Goal: Task Accomplishment & Management: Complete application form

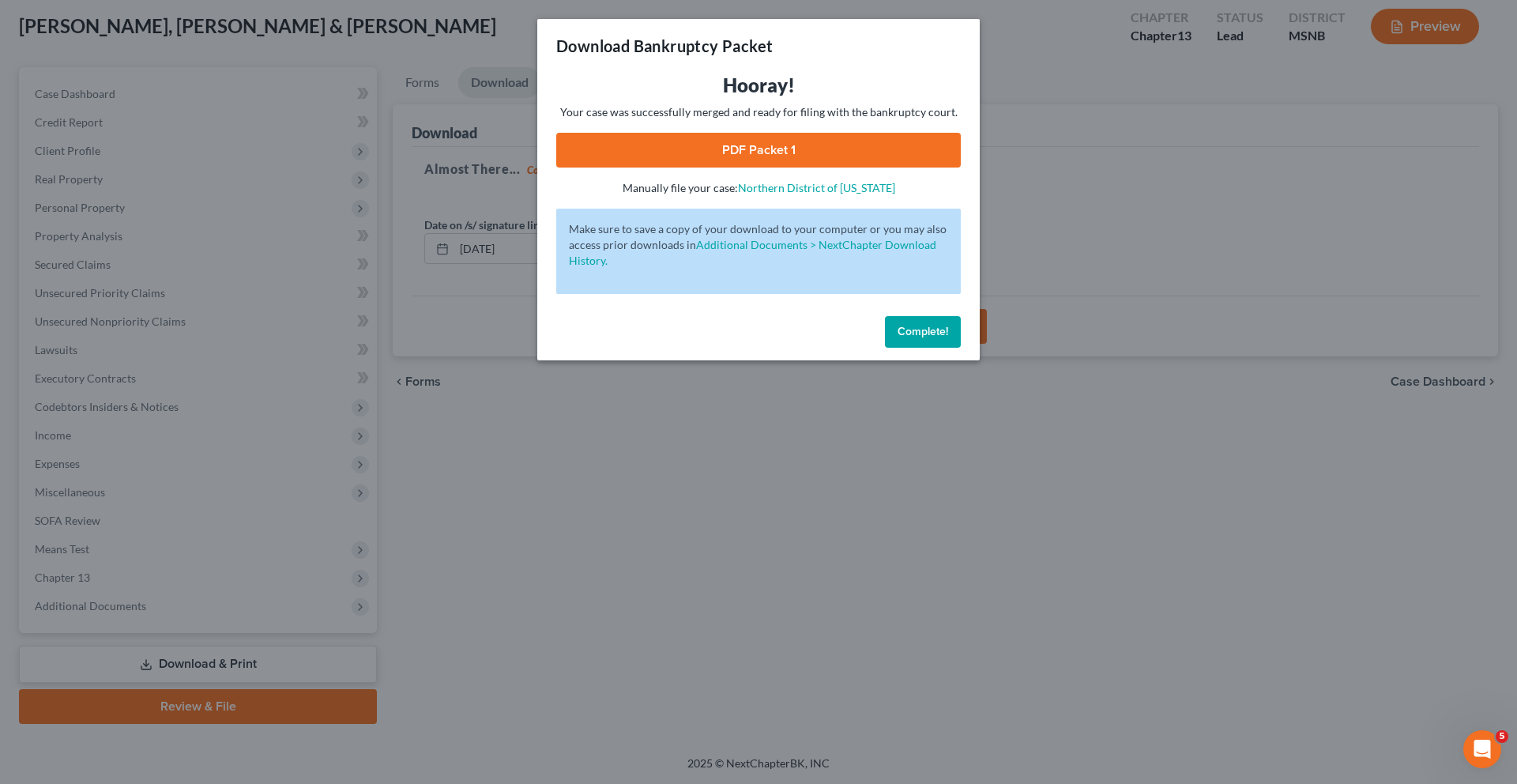
click at [786, 149] on link "PDF Packet 1" at bounding box center [758, 150] width 405 height 35
click at [783, 157] on link "PDF Packet 1" at bounding box center [758, 150] width 405 height 35
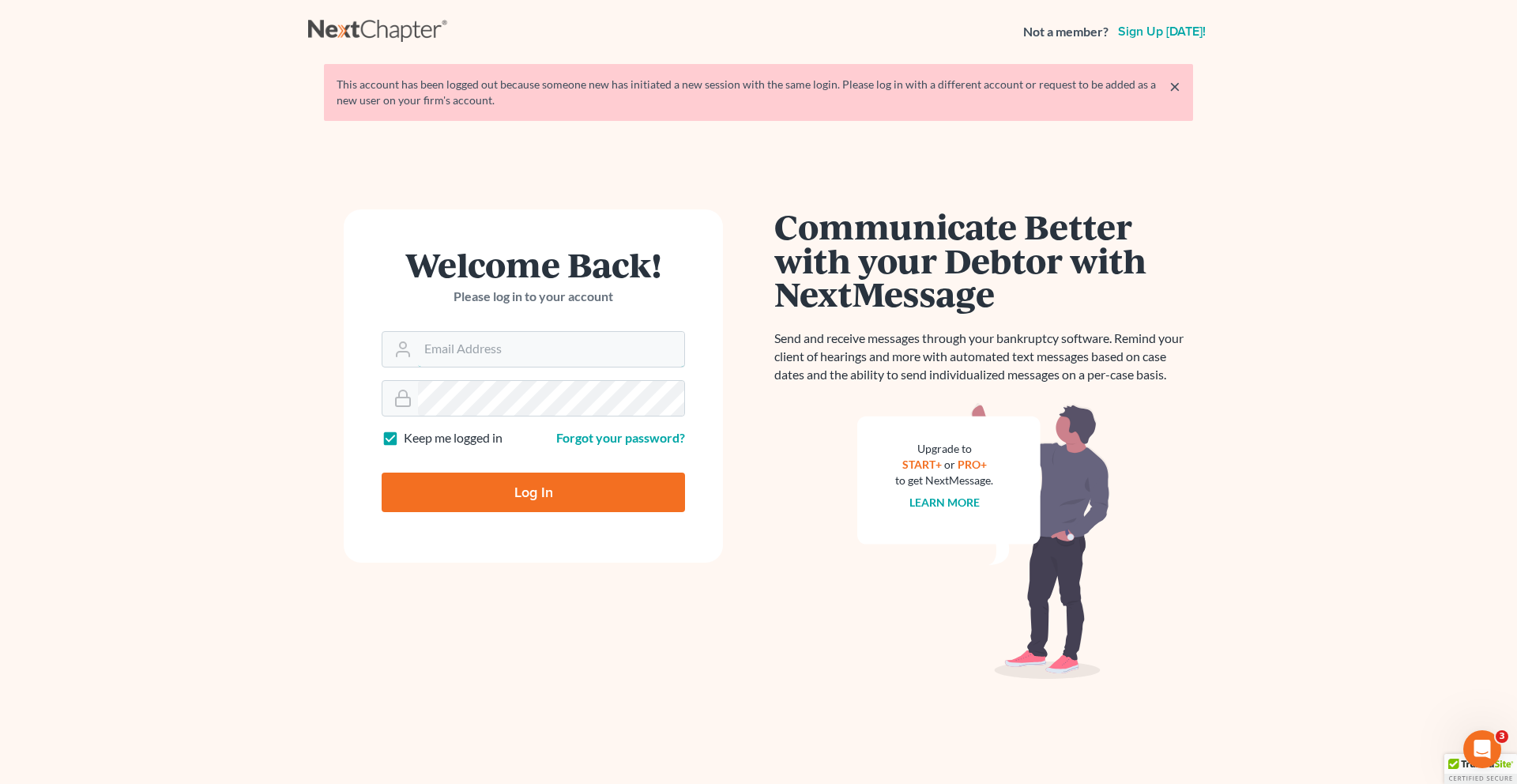
type input "[EMAIL_ADDRESS][DOMAIN_NAME]"
click at [468, 496] on input "Log In" at bounding box center [533, 491] width 303 height 39
type input "Thinking..."
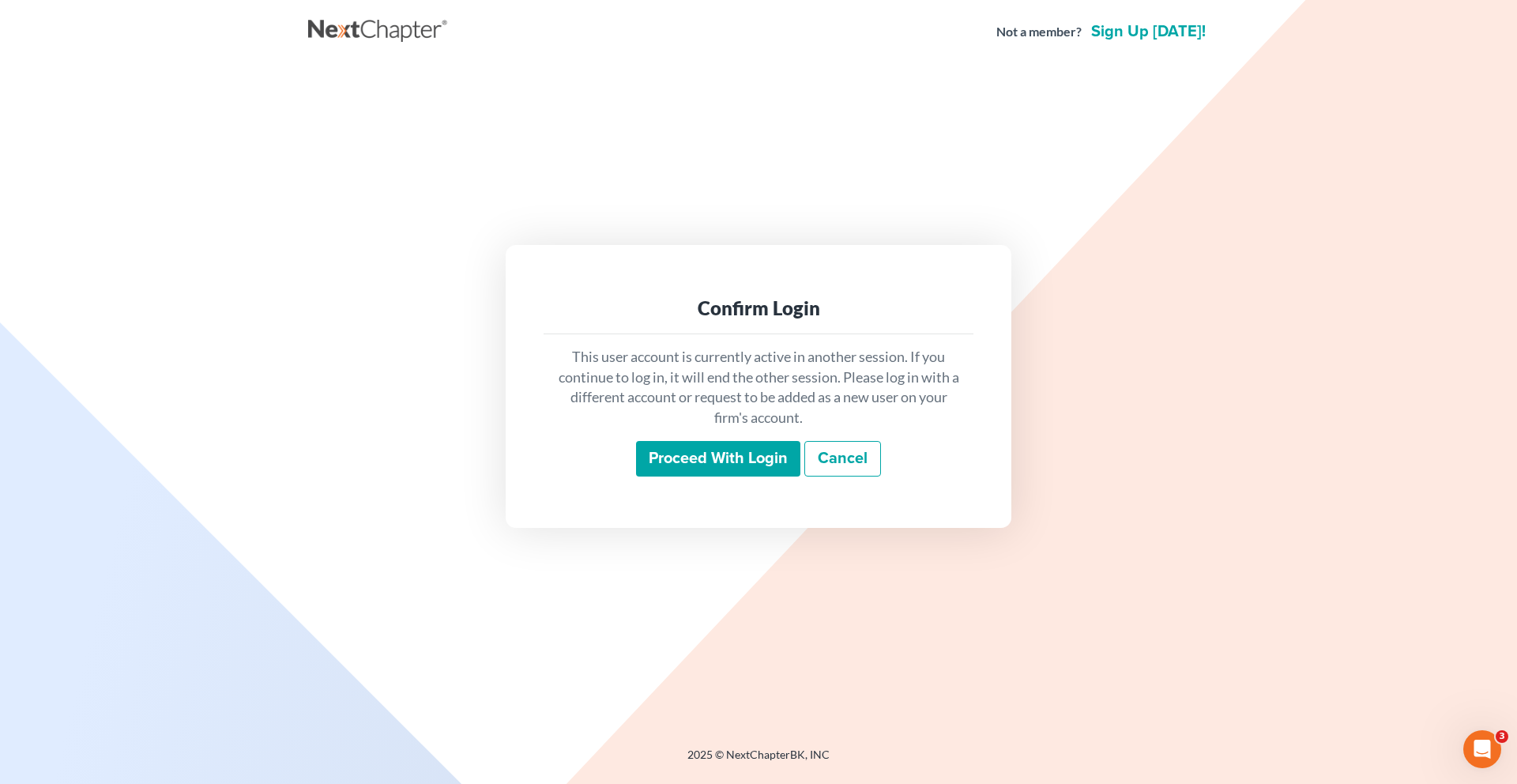
click at [700, 463] on input "Proceed with login" at bounding box center [718, 458] width 165 height 36
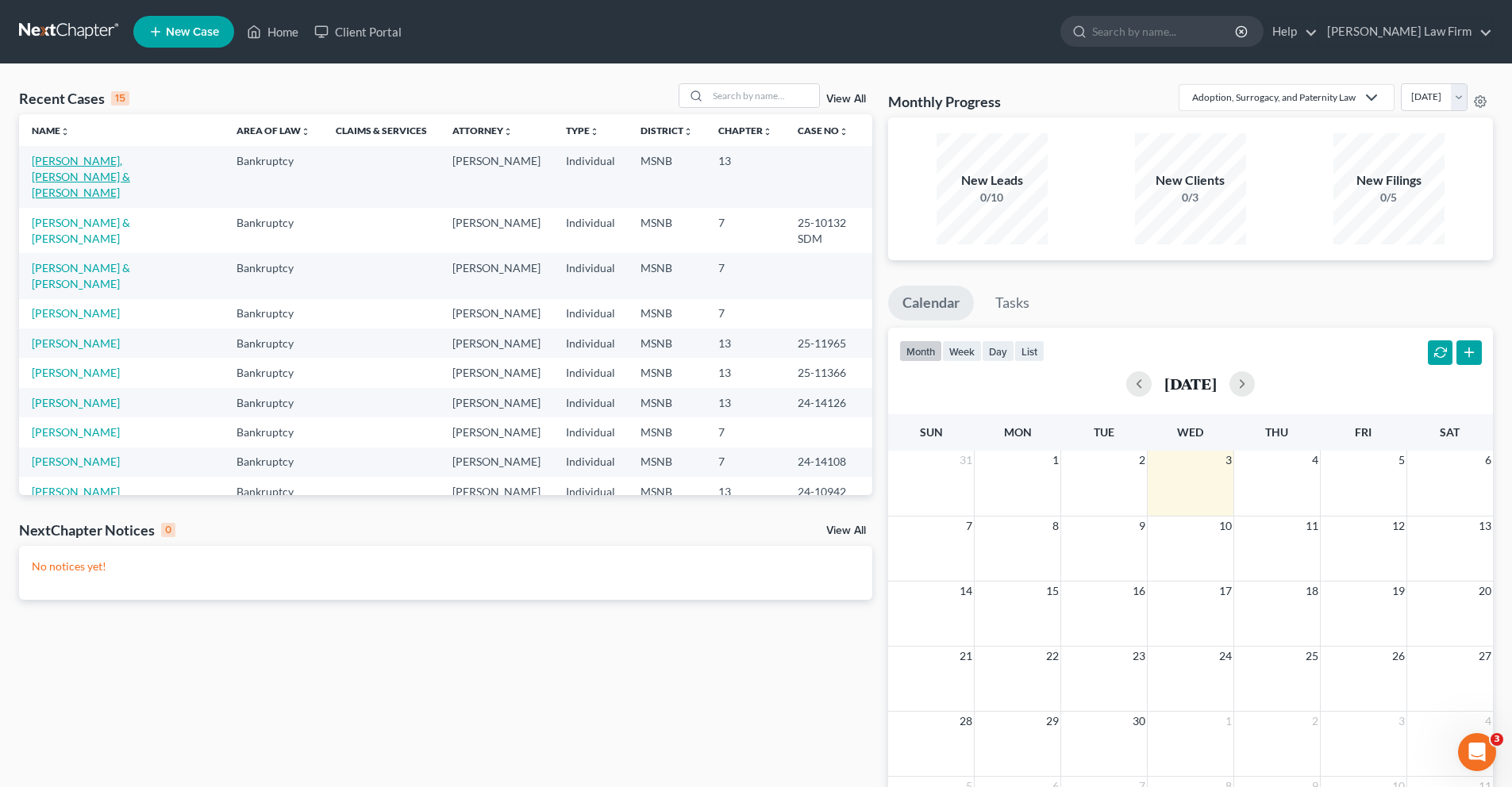
click at [124, 161] on link "Herman, Jairrick & Anglee" at bounding box center [81, 176] width 98 height 45
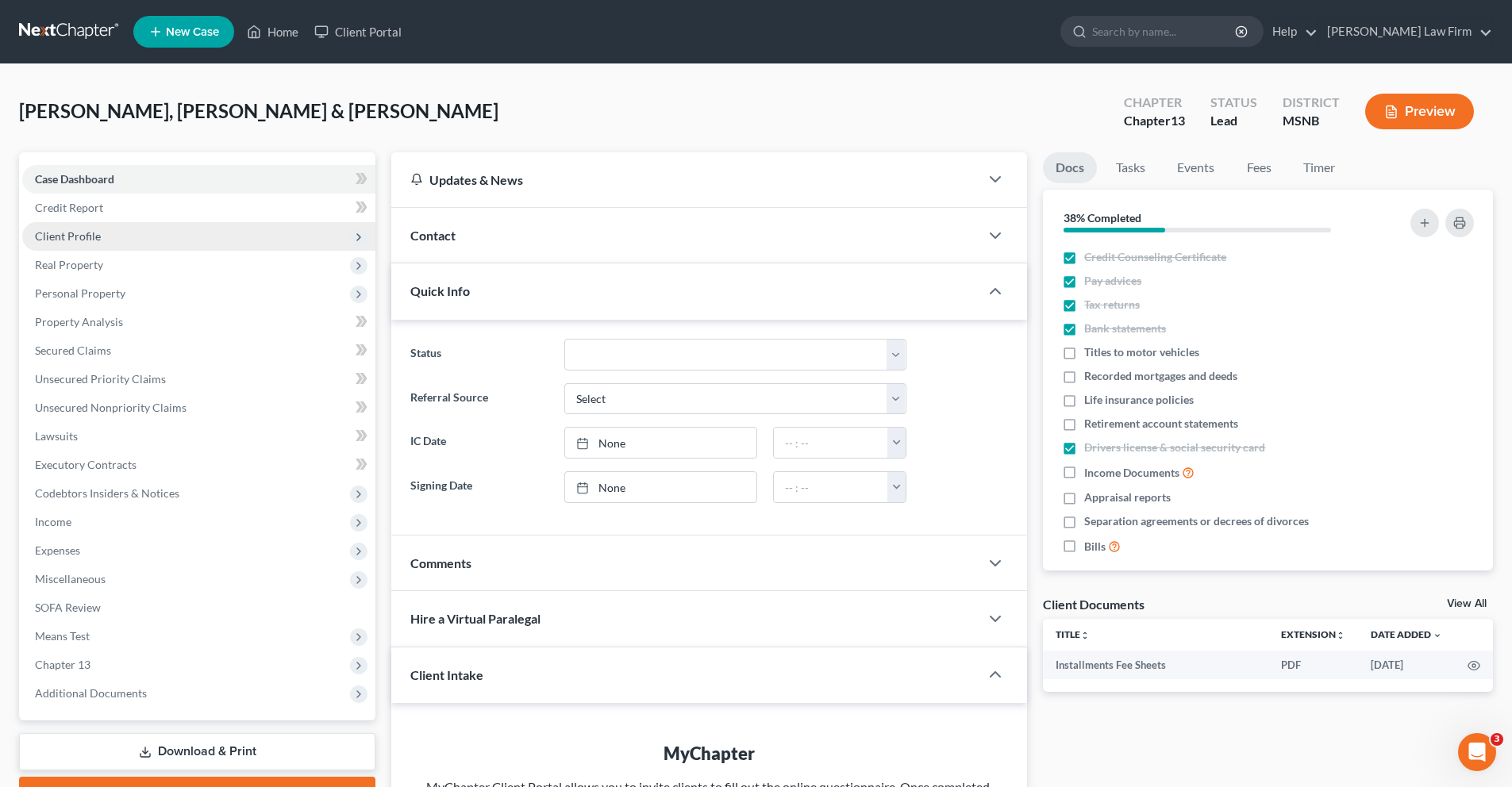
click at [85, 234] on span "Client Profile" at bounding box center [68, 236] width 65 height 13
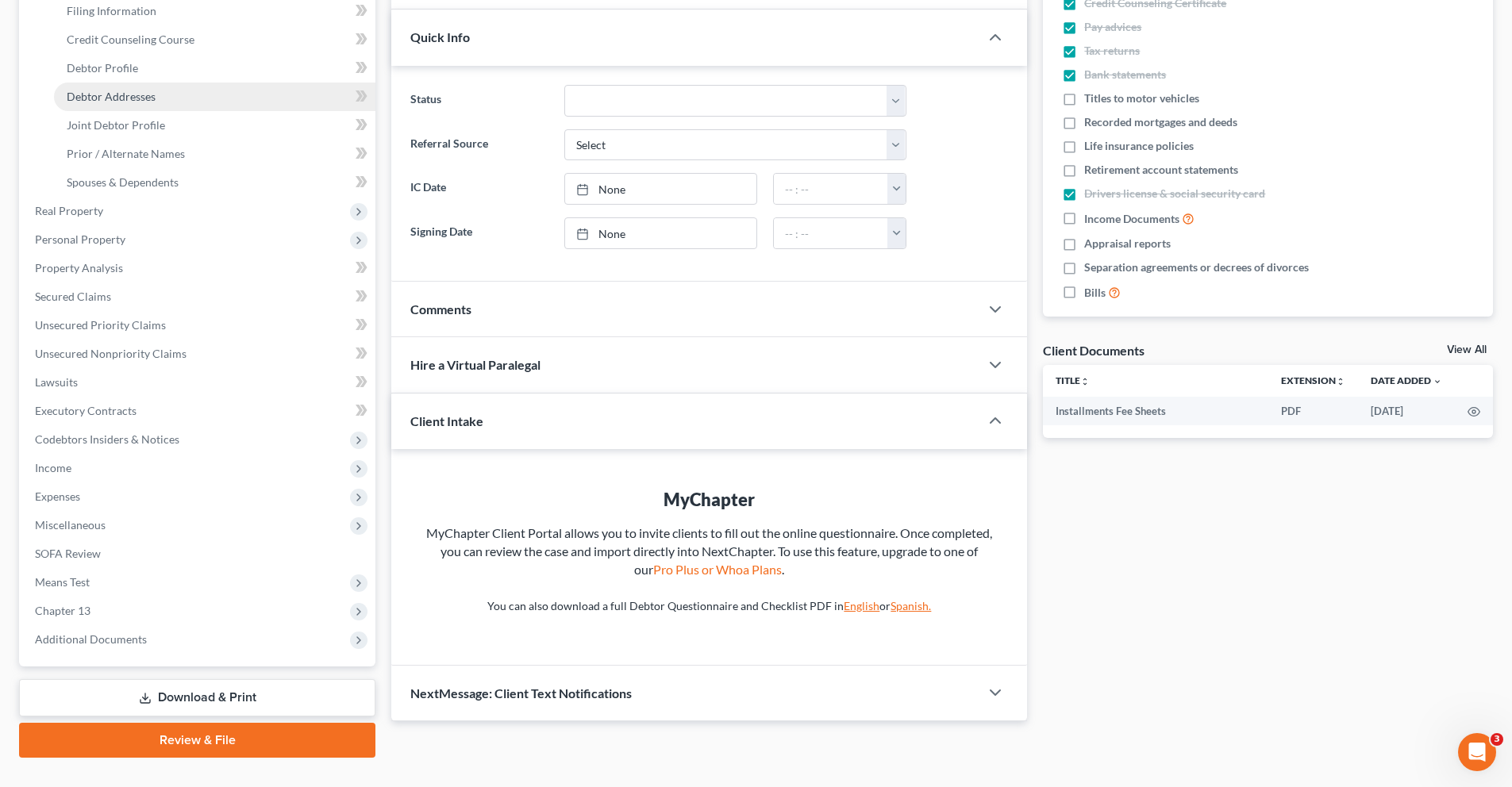
scroll to position [226, 0]
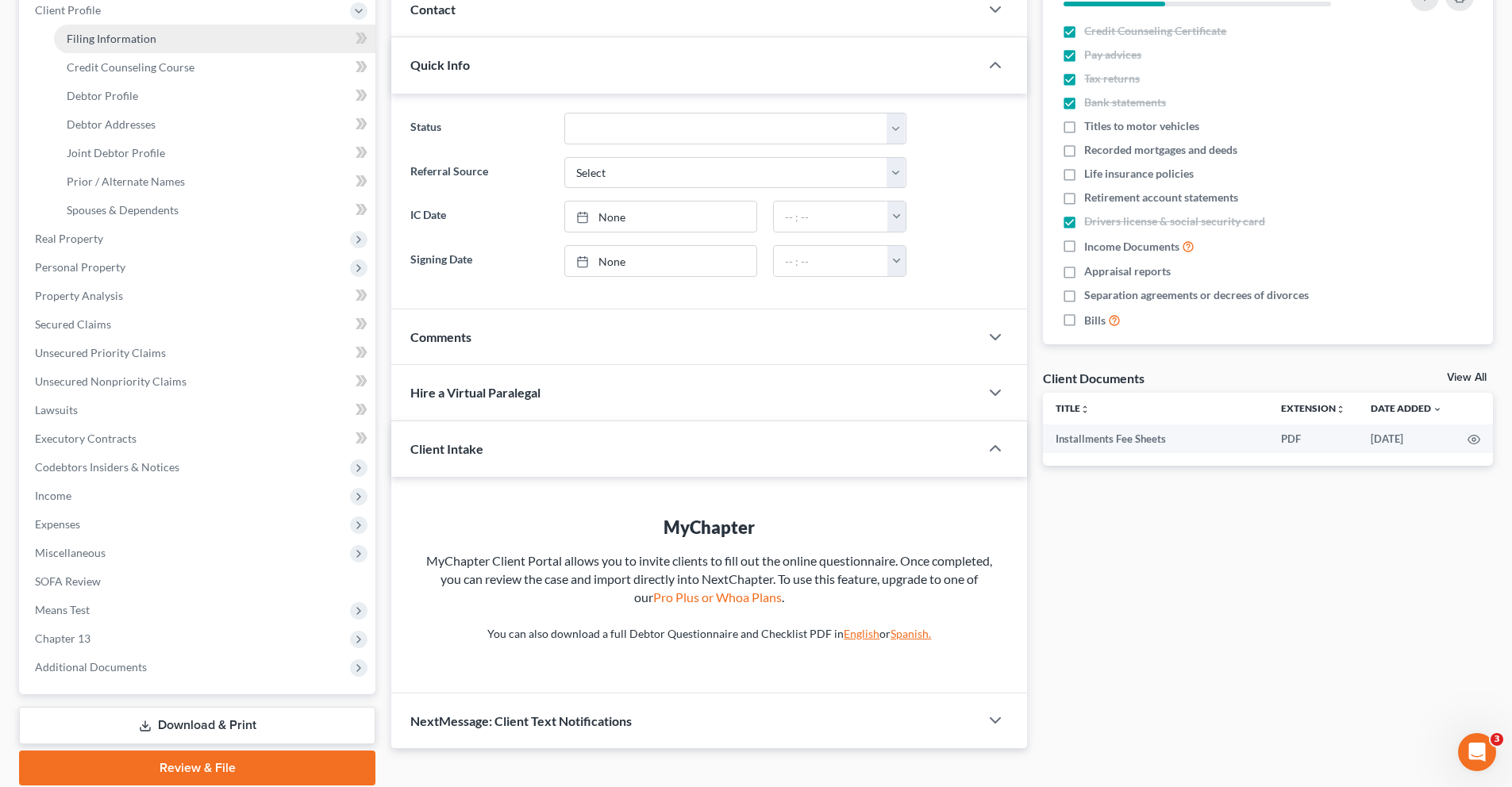
click at [124, 39] on span "Filing Information" at bounding box center [111, 39] width 90 height 13
select select "1"
select select "3"
select select "25"
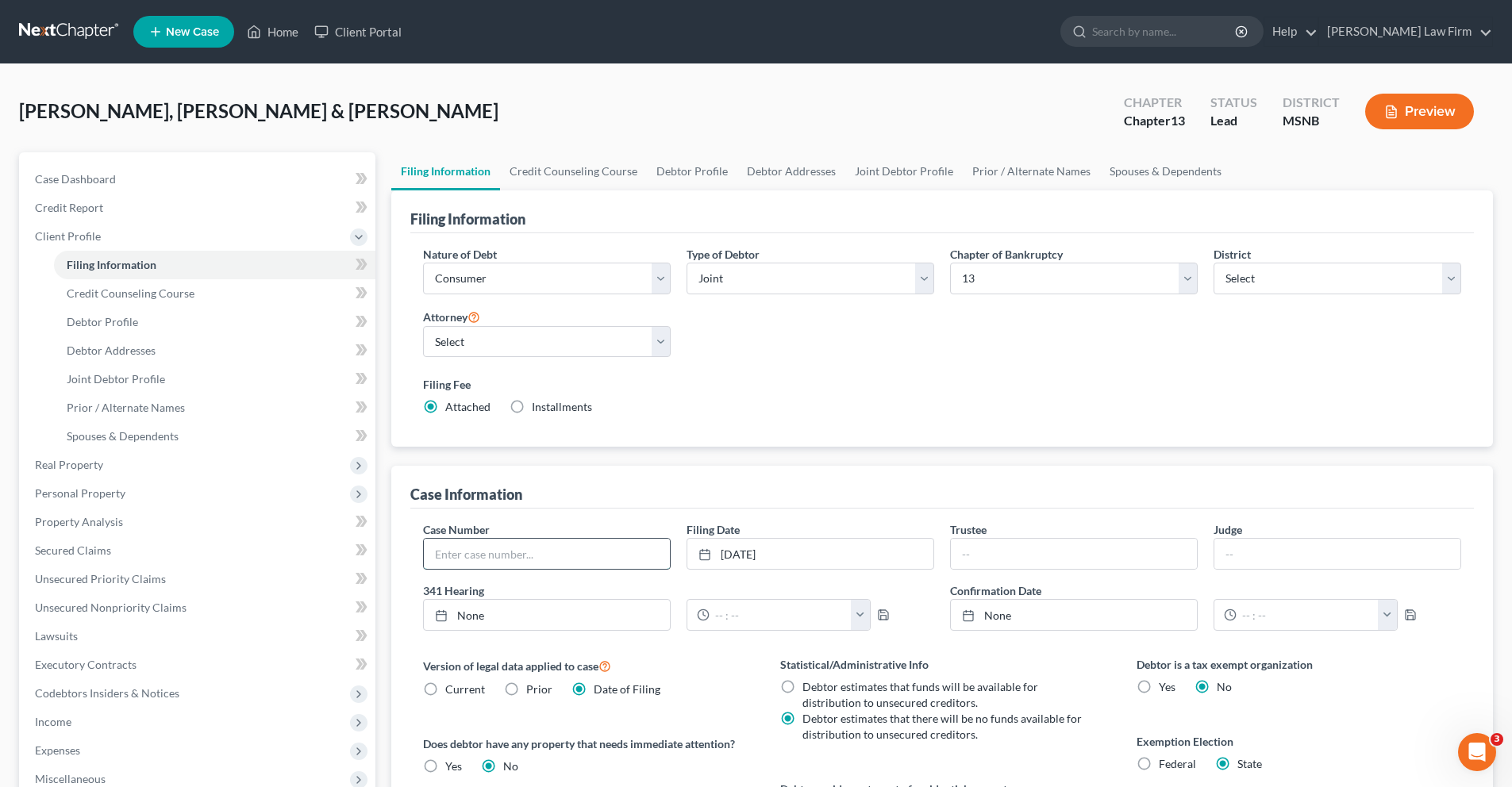
click at [565, 553] on input "text" at bounding box center [547, 554] width 246 height 30
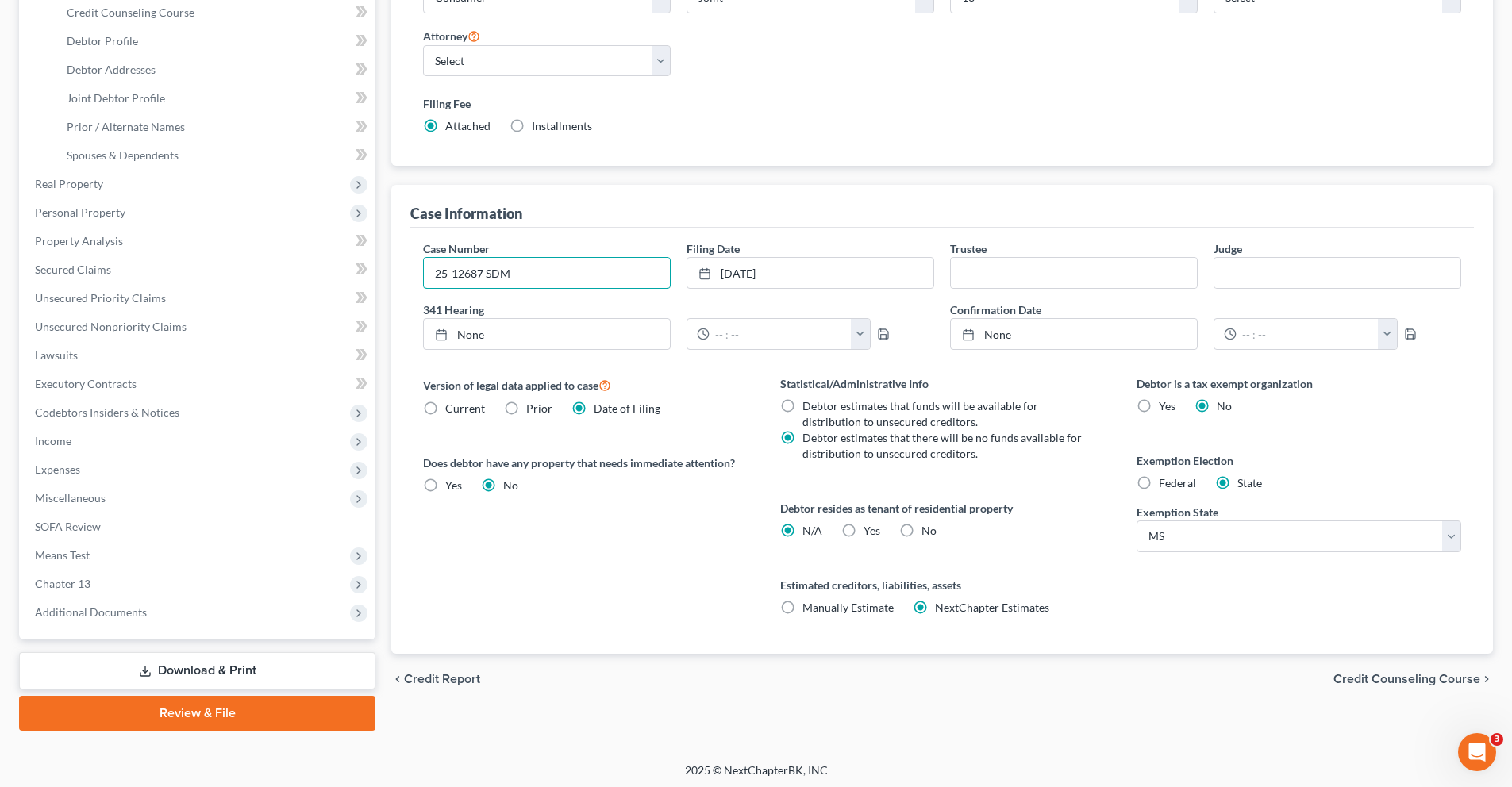
scroll to position [284, 0]
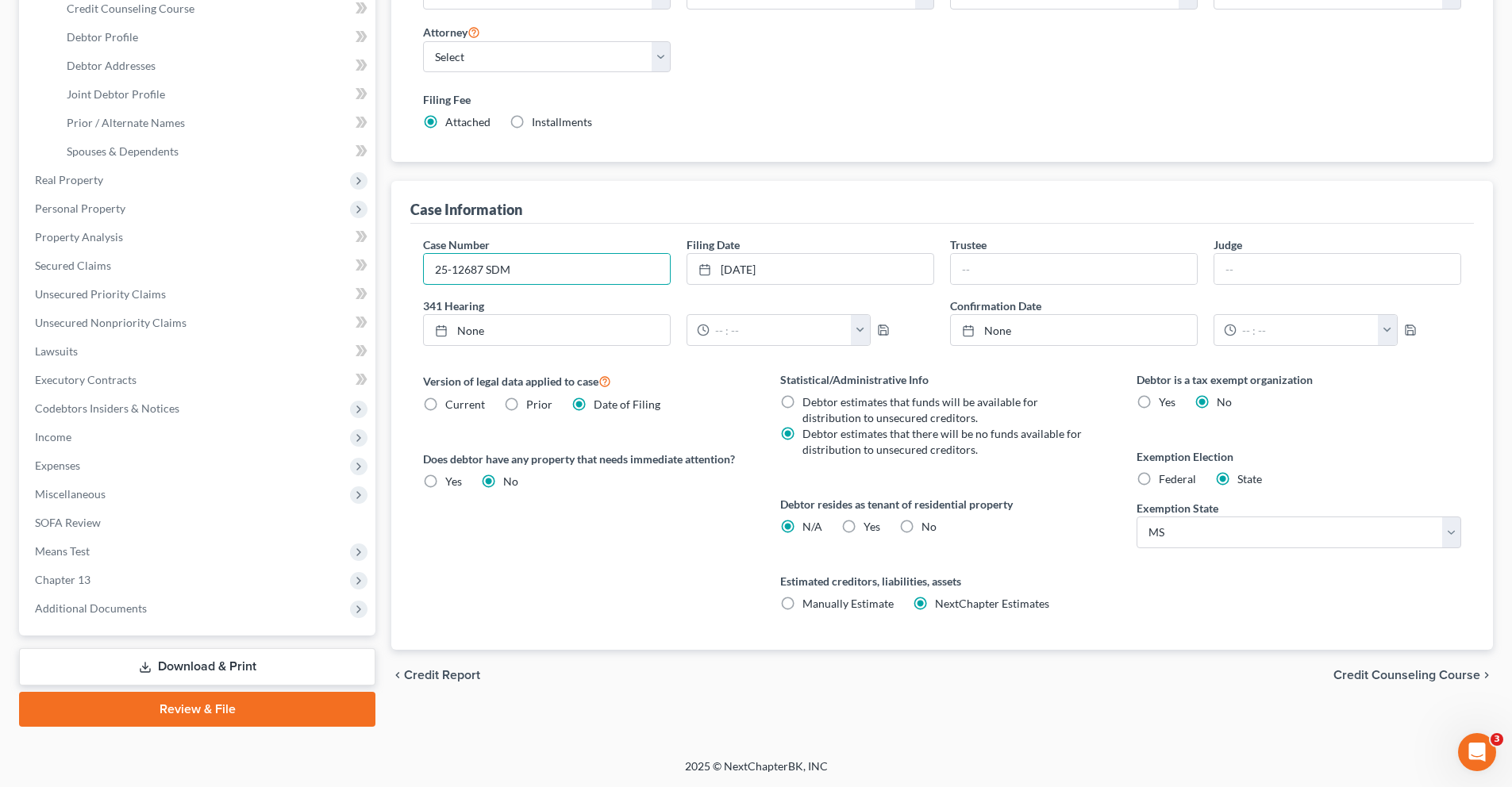
type input "25-12687 SDM"
click at [1366, 670] on span "Credit Counseling Course" at bounding box center [1406, 675] width 147 height 13
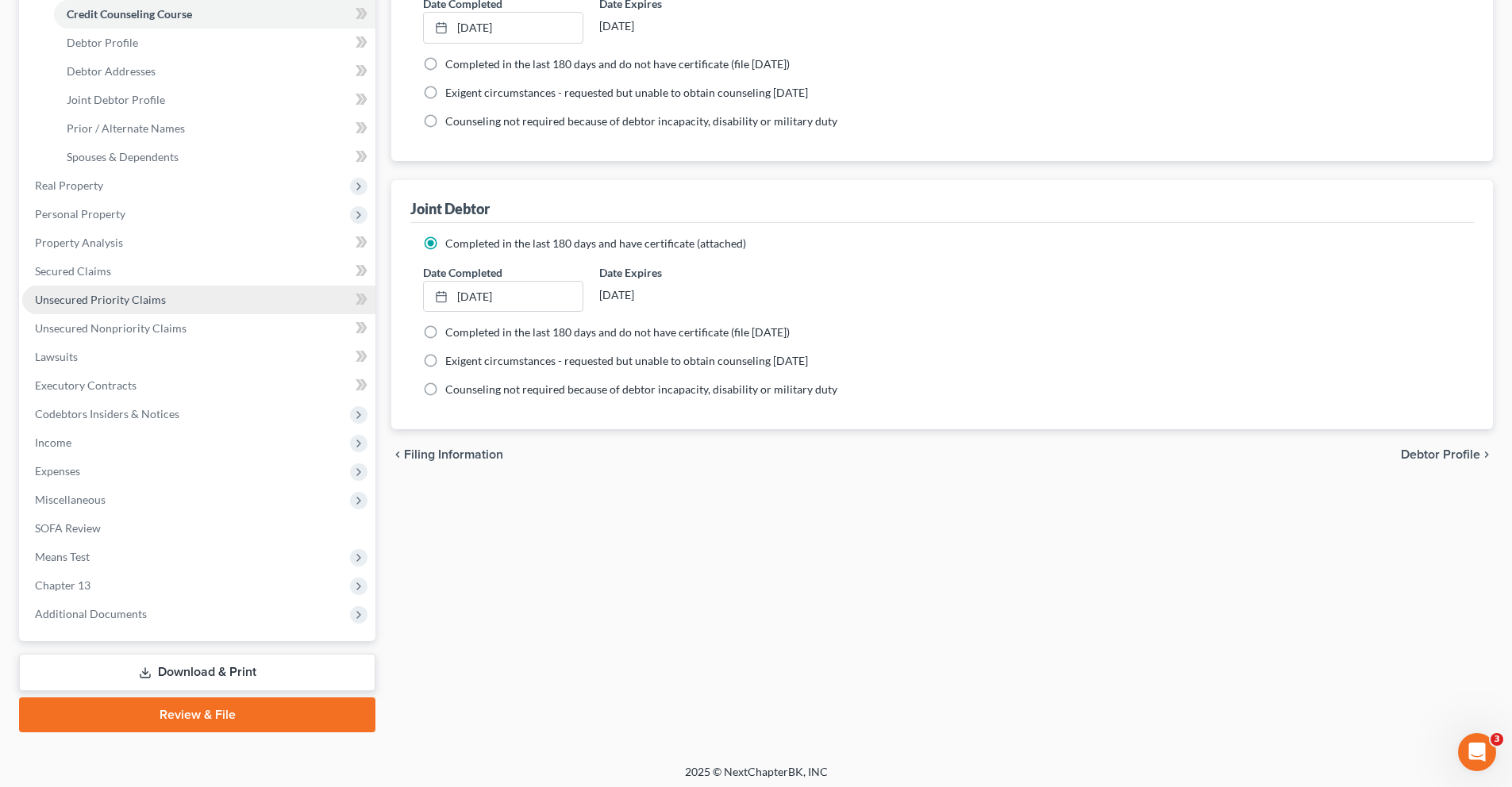
scroll to position [284, 0]
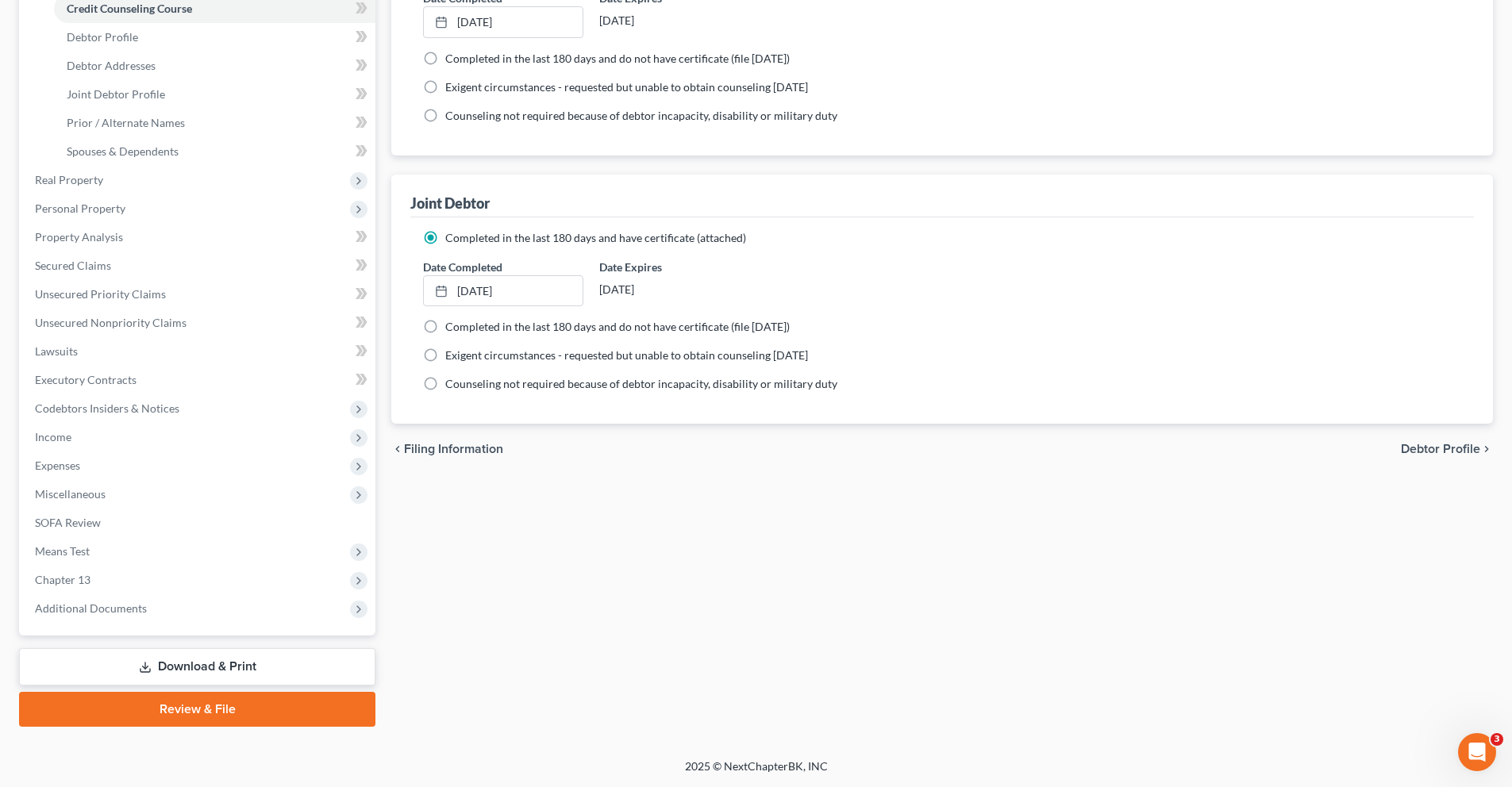
click at [126, 667] on link "Download & Print" at bounding box center [197, 666] width 356 height 37
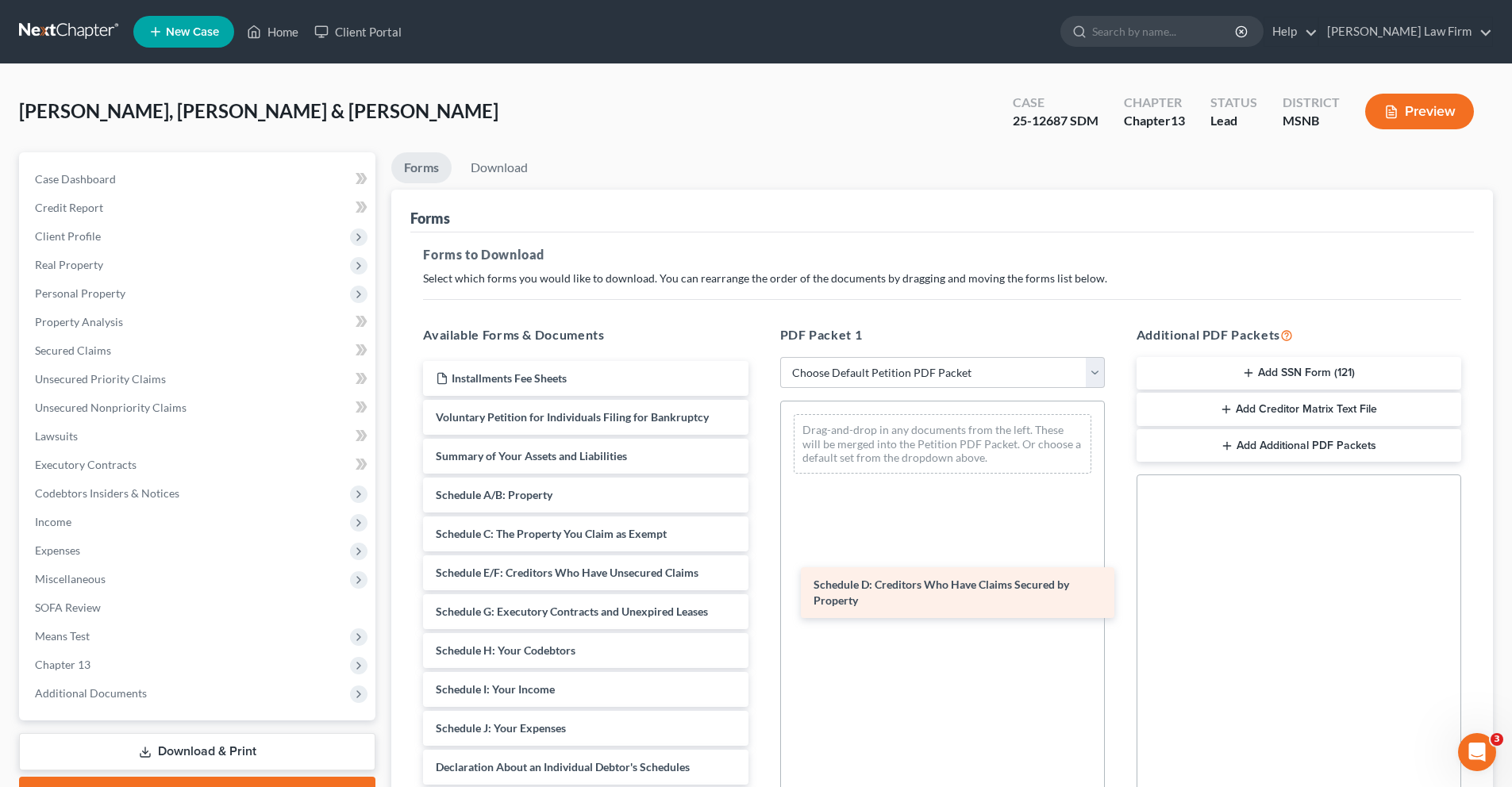
drag, startPoint x: 512, startPoint y: 584, endPoint x: 890, endPoint y: 596, distance: 378.2
click at [761, 596] on div "Schedule D: Creditors Who Have Claims Secured by Property Installments Fee Shee…" at bounding box center [585, 705] width 350 height 688
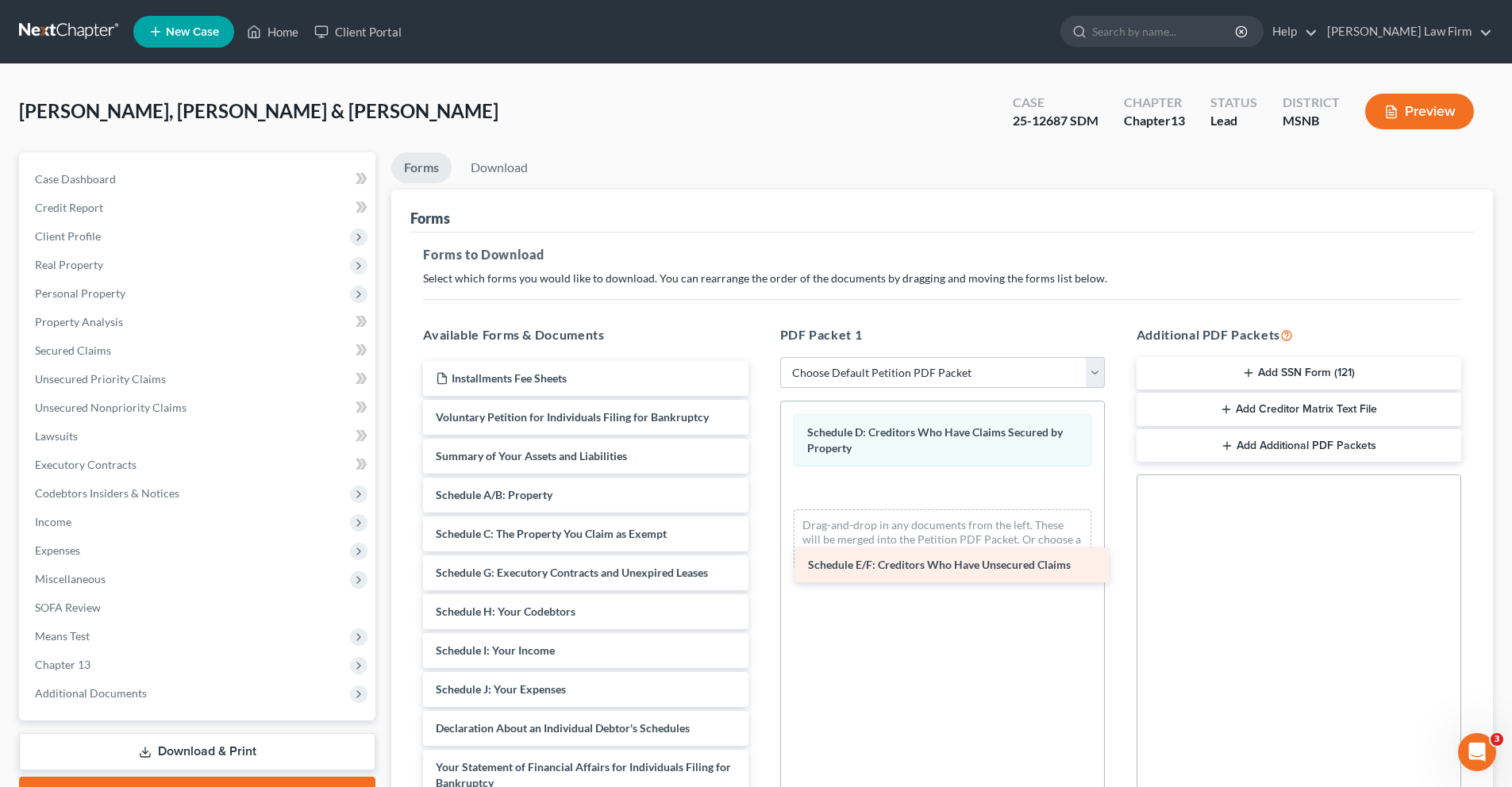
drag, startPoint x: 530, startPoint y: 575, endPoint x: 902, endPoint y: 565, distance: 372.1
click at [761, 566] on div "Schedule E/F: Creditors Who Have Unsecured Claims Installments Fee Sheets Volun…" at bounding box center [585, 685] width 350 height 649
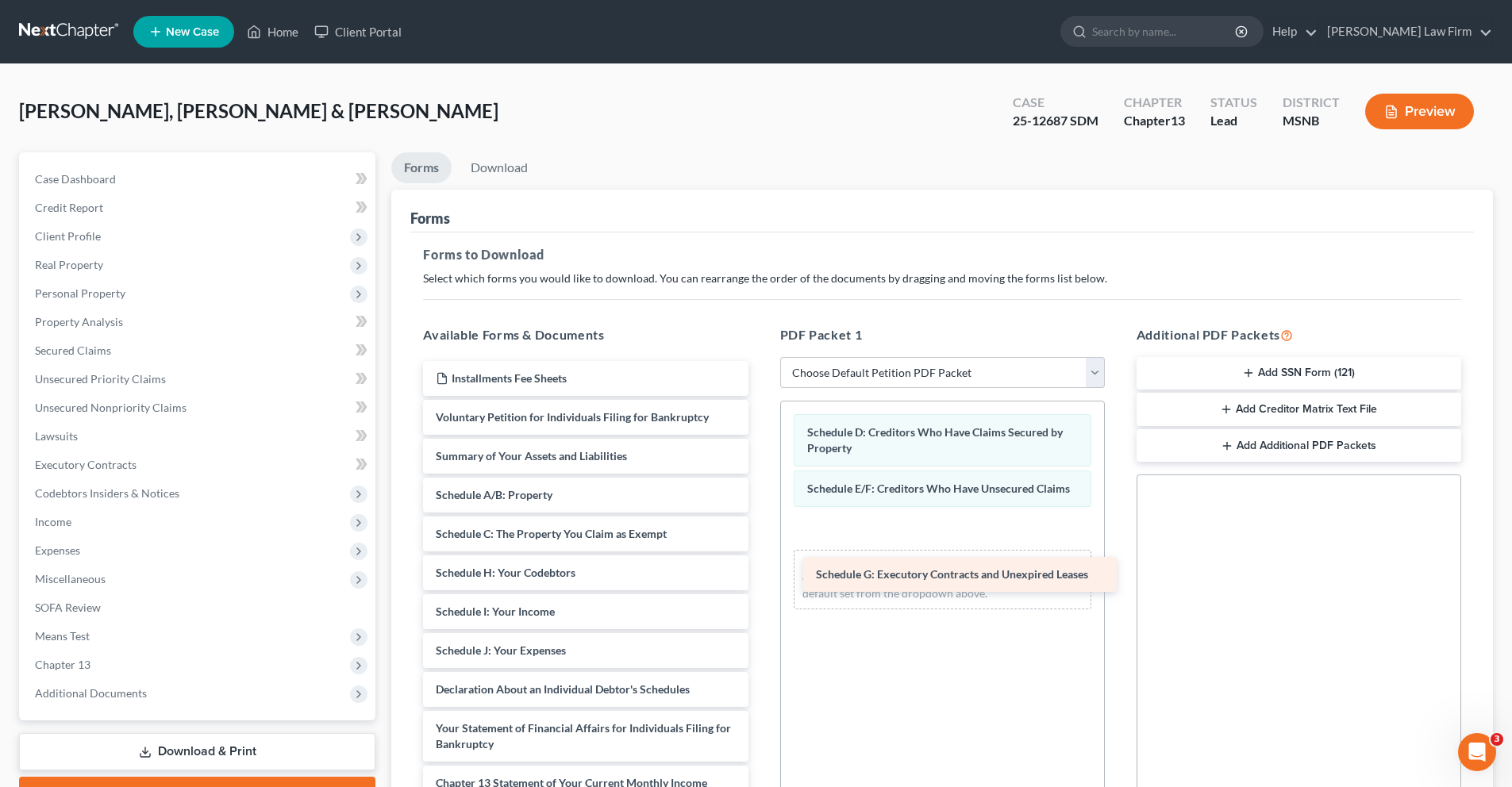
drag, startPoint x: 500, startPoint y: 572, endPoint x: 881, endPoint y: 574, distance: 381.0
click at [761, 574] on div "Schedule G: Executory Contracts and Unexpired Leases Installments Fee Sheets Vo…" at bounding box center [585, 666] width 350 height 611
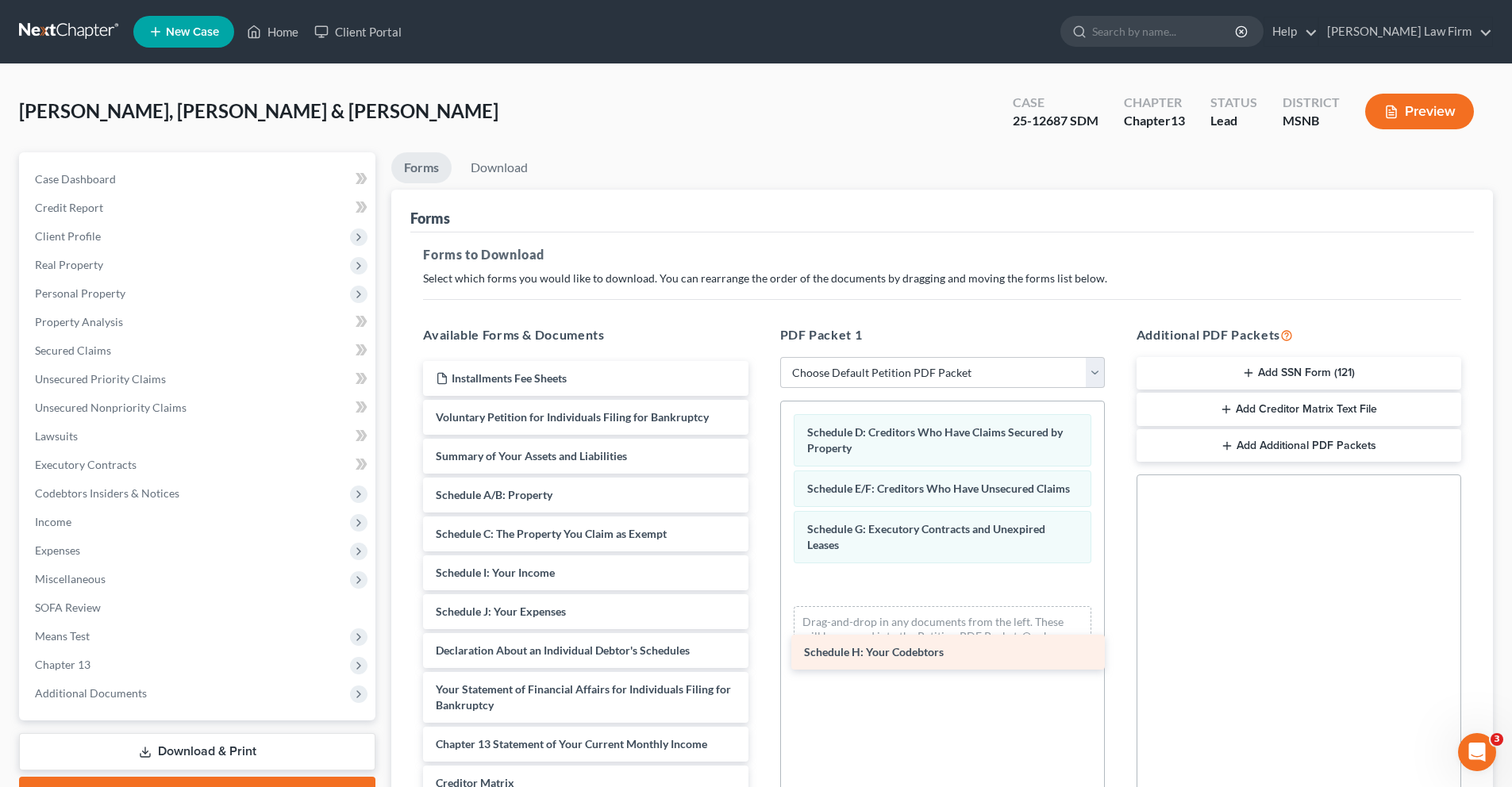
drag, startPoint x: 537, startPoint y: 573, endPoint x: 905, endPoint y: 654, distance: 376.8
click at [761, 654] on div "Schedule H: Your Codebtors Installments Fee Sheets Voluntary Petition for Indiv…" at bounding box center [585, 647] width 350 height 572
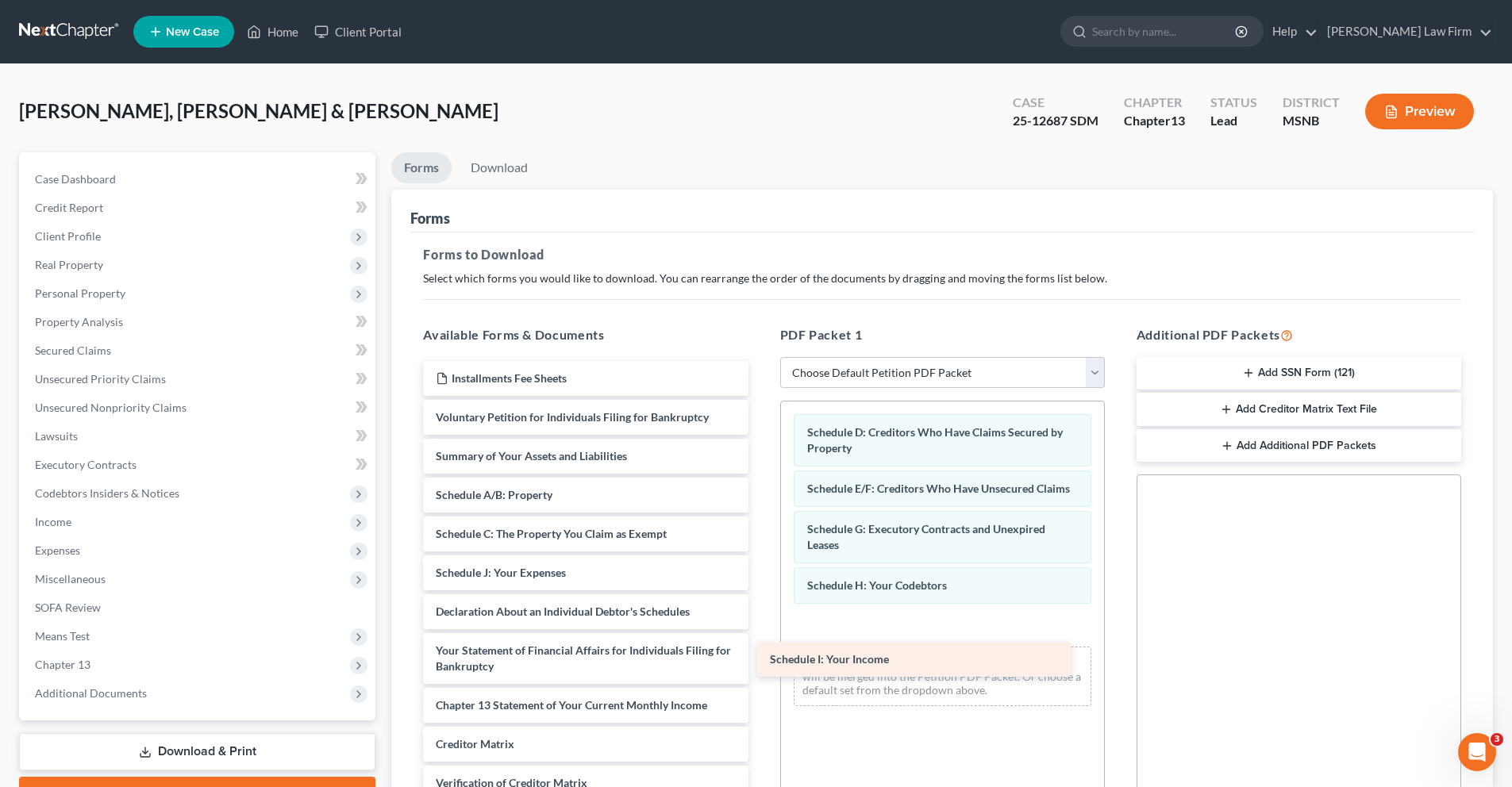
drag, startPoint x: 541, startPoint y: 571, endPoint x: 884, endPoint y: 650, distance: 352.0
click at [761, 651] on div "Schedule I: Your Income Installments Fee Sheets Voluntary Petition for Individu…" at bounding box center [585, 627] width 350 height 533
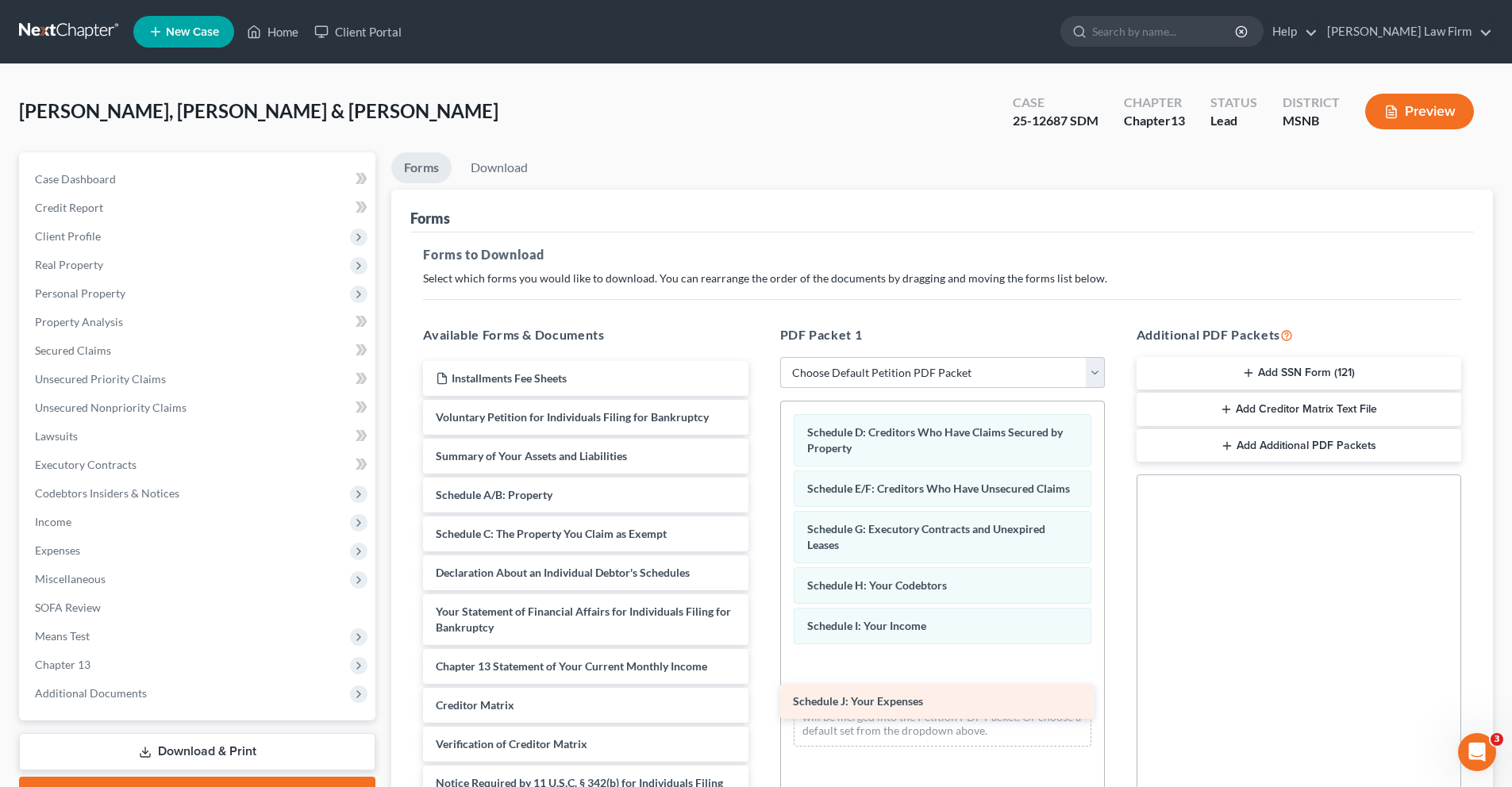
drag, startPoint x: 515, startPoint y: 568, endPoint x: 876, endPoint y: 695, distance: 382.7
click at [761, 695] on div "Schedule J: Your Expenses Installments Fee Sheets Voluntary Petition for Indivi…" at bounding box center [585, 607] width 350 height 494
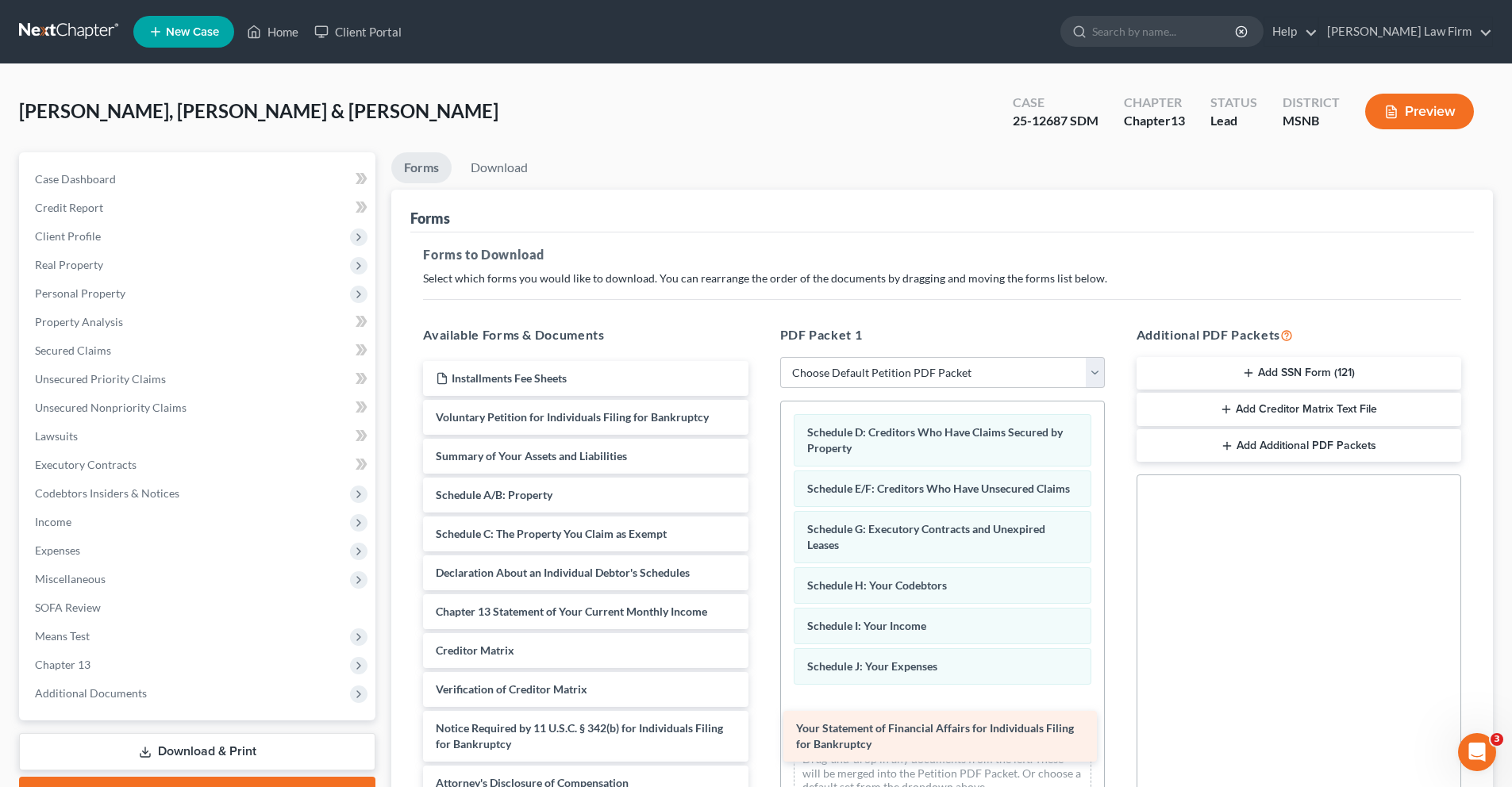
drag, startPoint x: 557, startPoint y: 617, endPoint x: 917, endPoint y: 733, distance: 378.2
click at [761, 733] on div "Your Statement of Financial Affairs for Individuals Filing for Bankruptcy Insta…" at bounding box center [585, 581] width 350 height 440
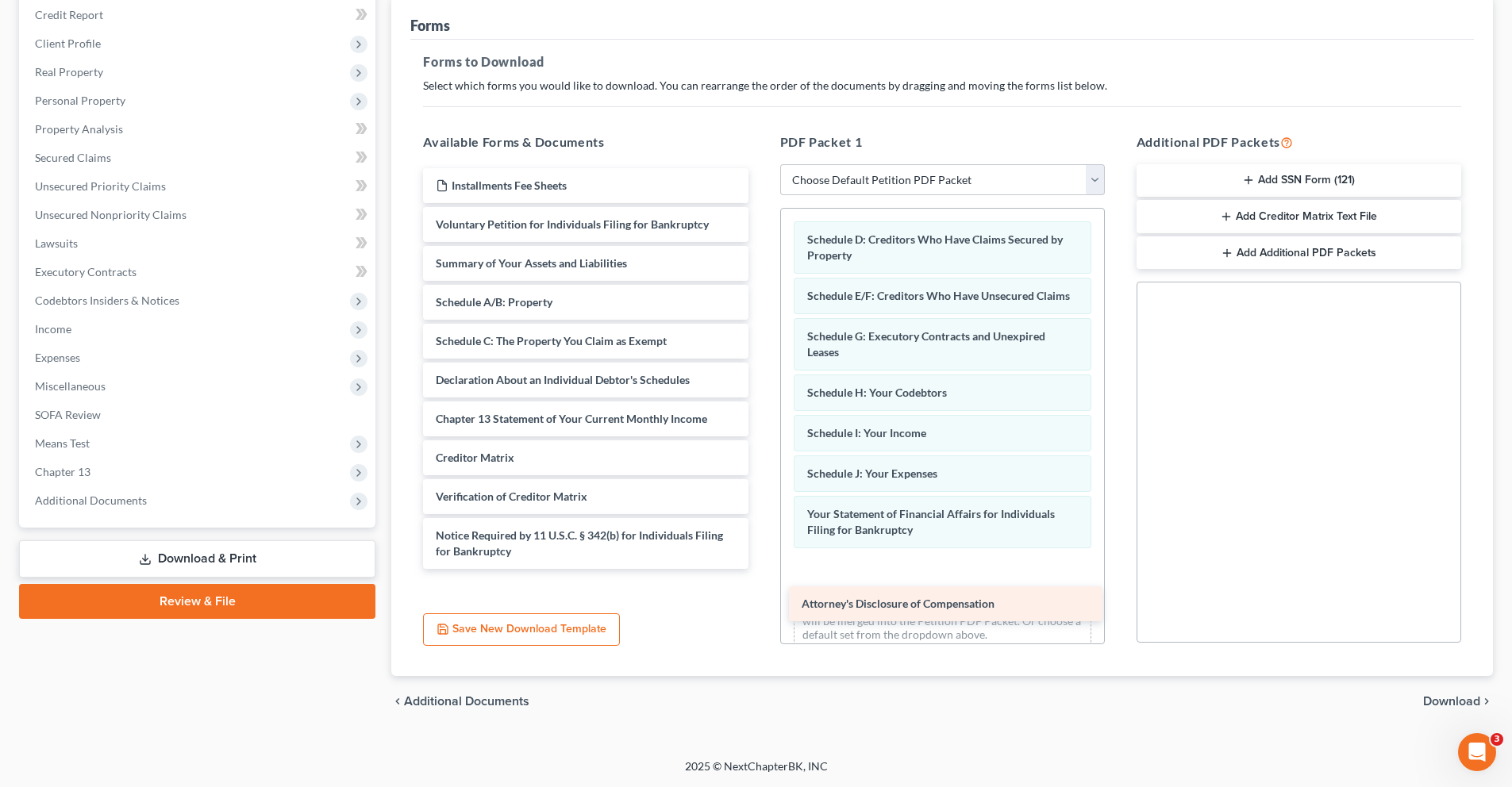
drag, startPoint x: 563, startPoint y: 581, endPoint x: 929, endPoint y: 605, distance: 366.8
click at [761, 569] on div "Attorney's Disclosure of Compensation Installments Fee Sheets Voluntary Petitio…" at bounding box center [585, 367] width 350 height 400
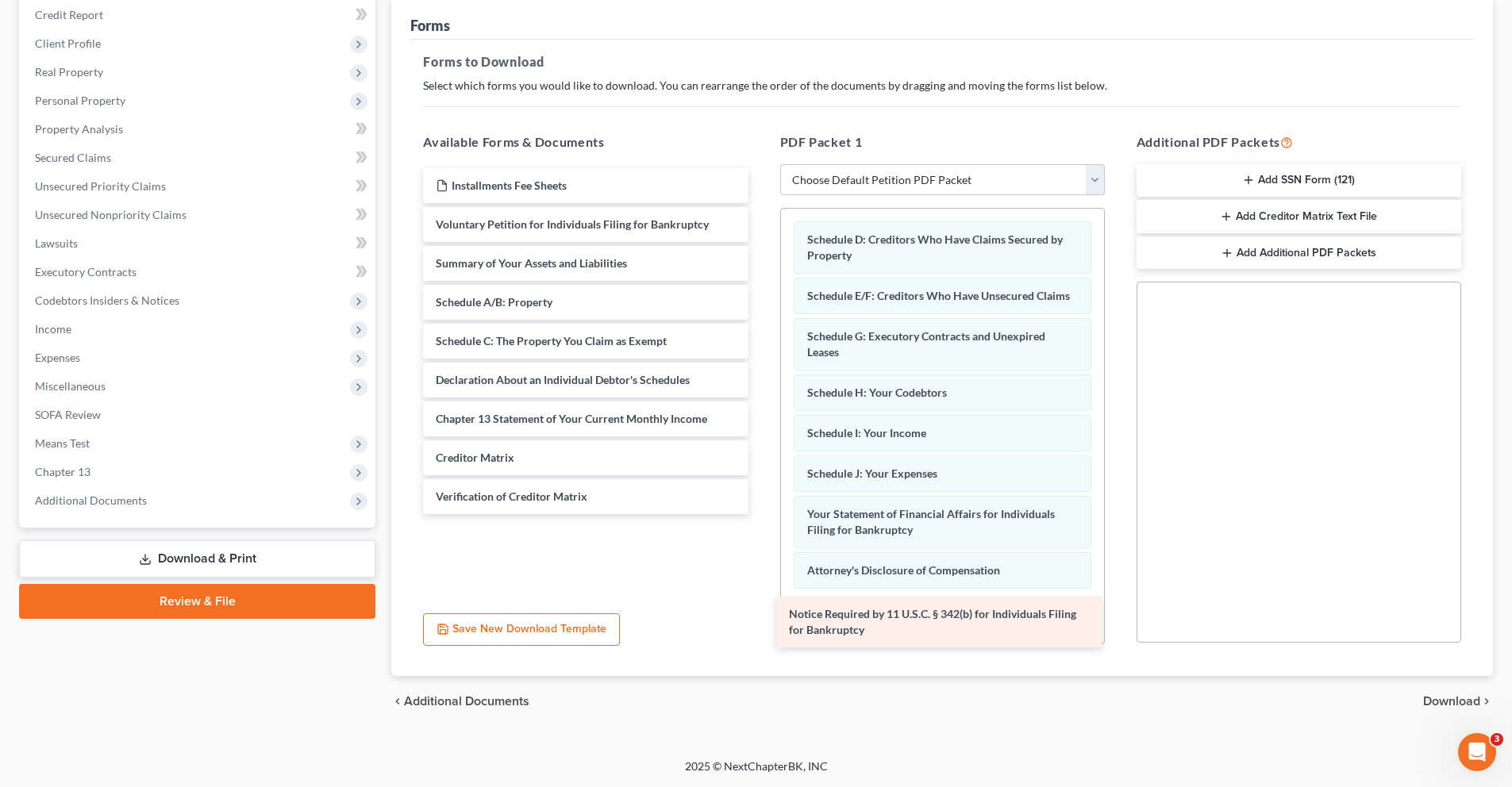
drag, startPoint x: 536, startPoint y: 535, endPoint x: 890, endPoint y: 614, distance: 362.7
click at [761, 514] on div "Notice Required by 11 U.S.C. § 342(b) for Individuals Filing for Bankruptcy Ins…" at bounding box center [585, 341] width 350 height 346
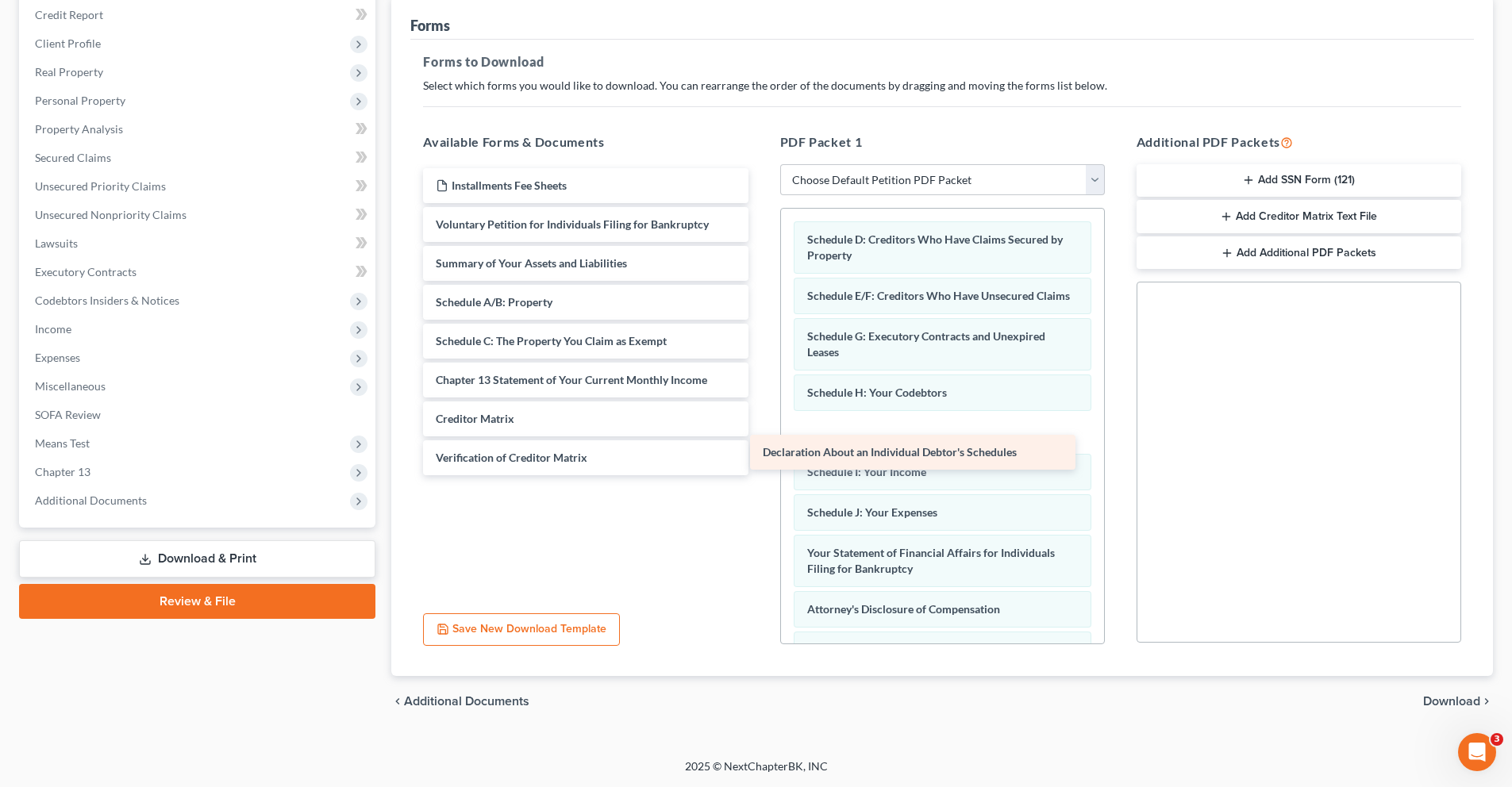
drag, startPoint x: 594, startPoint y: 379, endPoint x: 923, endPoint y: 451, distance: 336.8
click at [761, 451] on div "Declaration About an Individual Debtor's Schedules Installments Fee Sheets Volu…" at bounding box center [585, 321] width 350 height 307
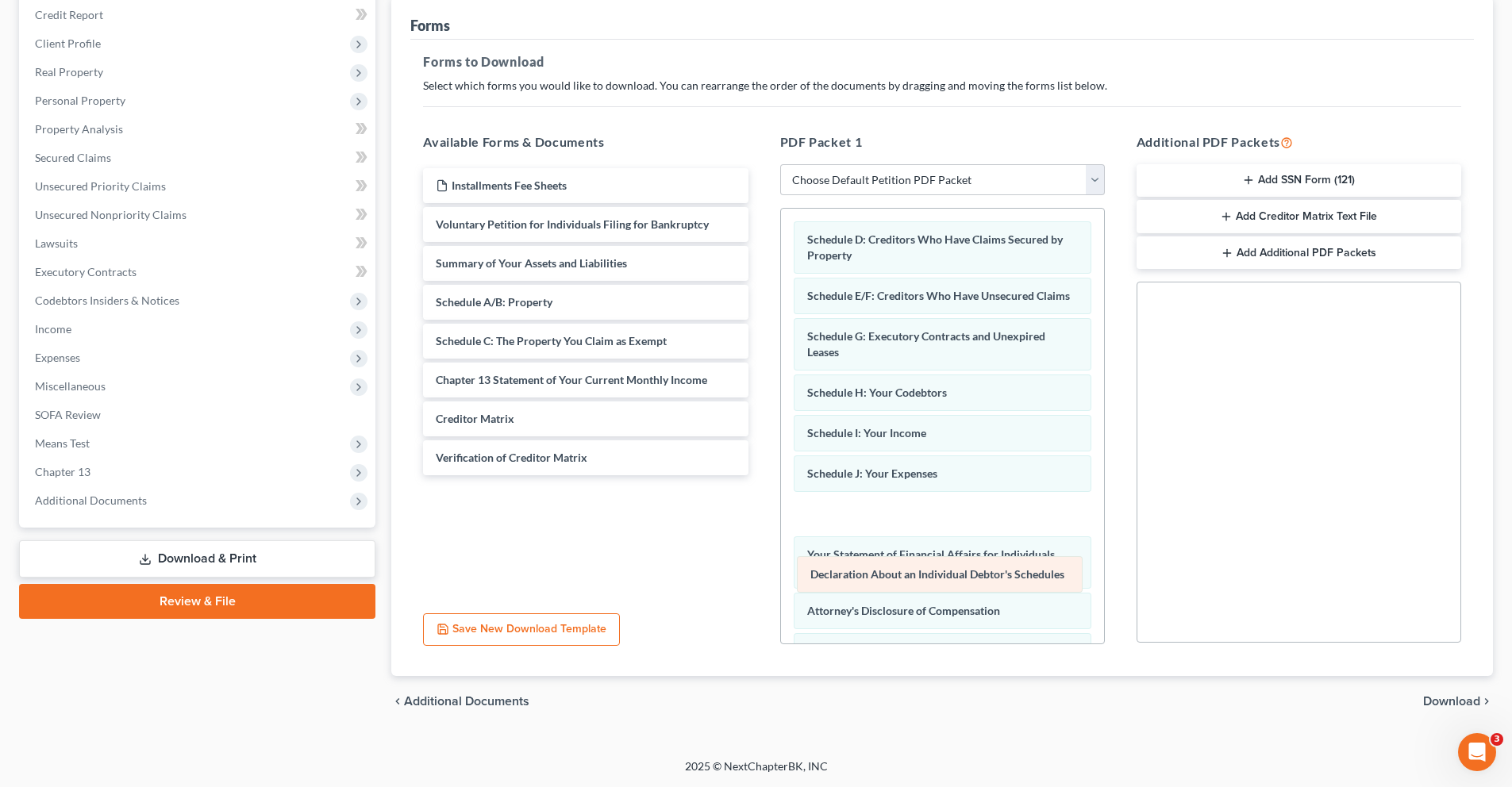
drag, startPoint x: 843, startPoint y: 450, endPoint x: 847, endPoint y: 575, distance: 125.1
click at [847, 575] on div "Declaration About an Individual Debtor's Schedules Schedule D: Creditors Who Ha…" at bounding box center [942, 485] width 323 height 553
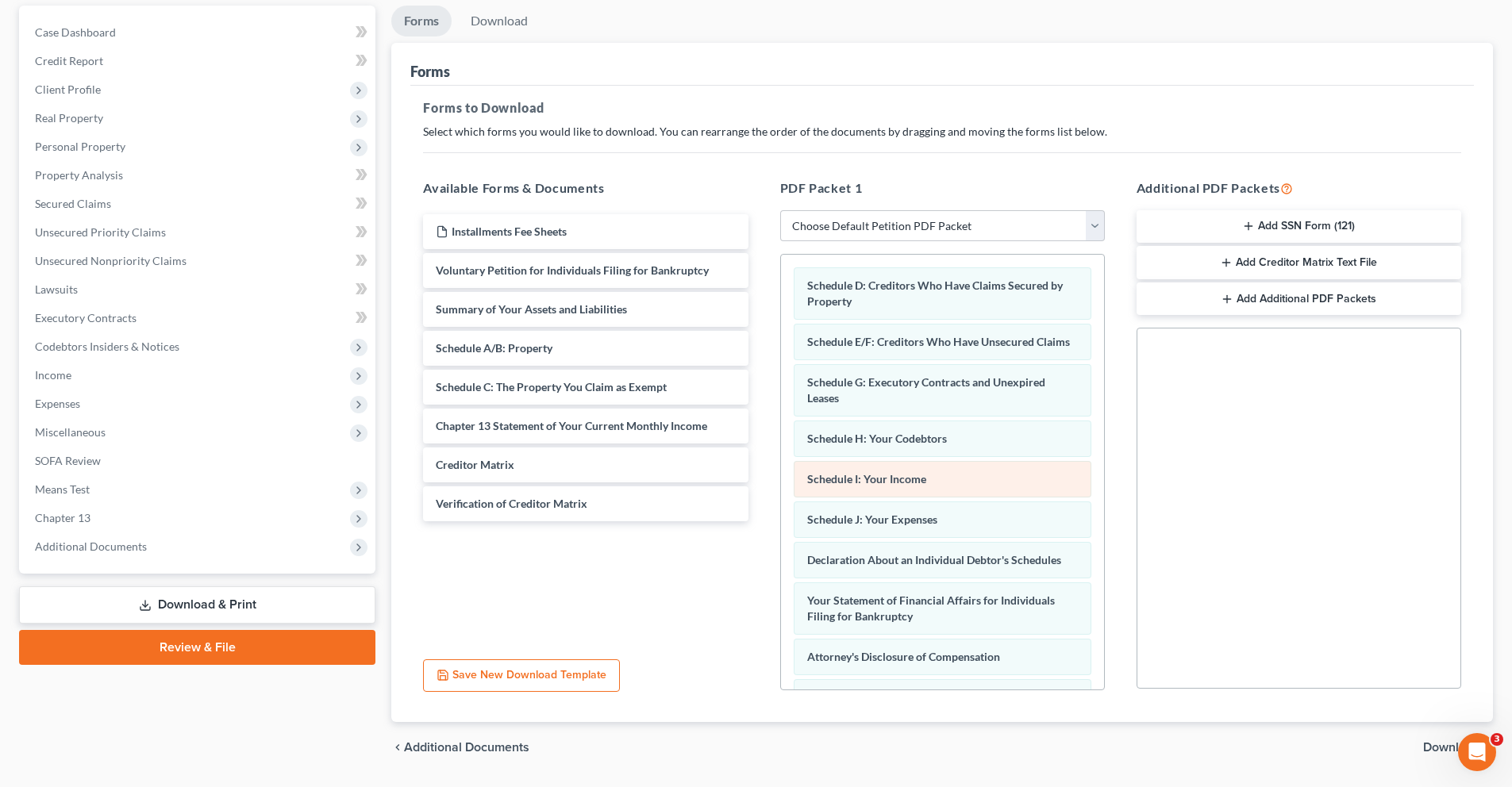
scroll to position [143, 0]
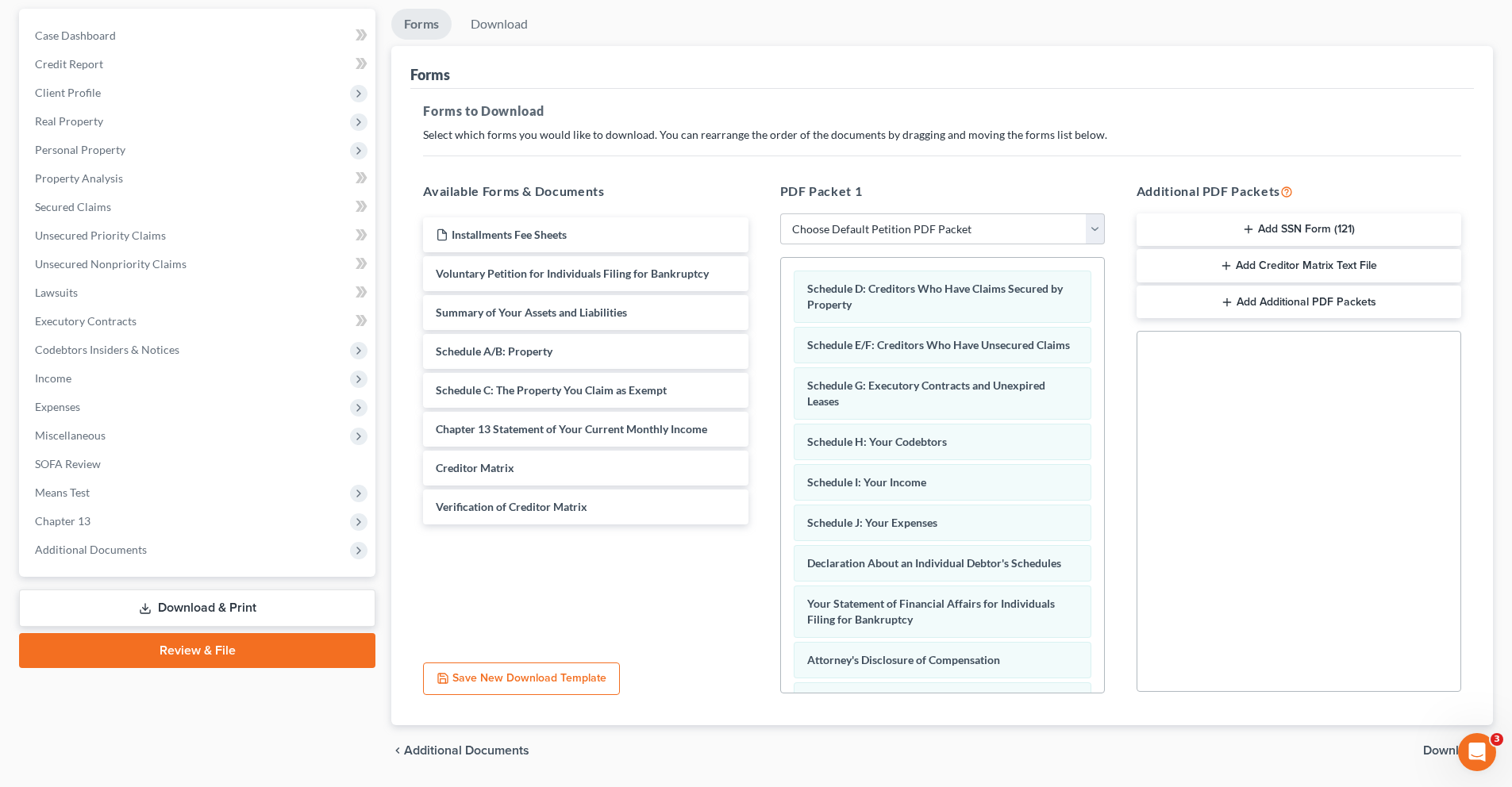
click at [1437, 748] on span "Download" at bounding box center [1452, 750] width 57 height 13
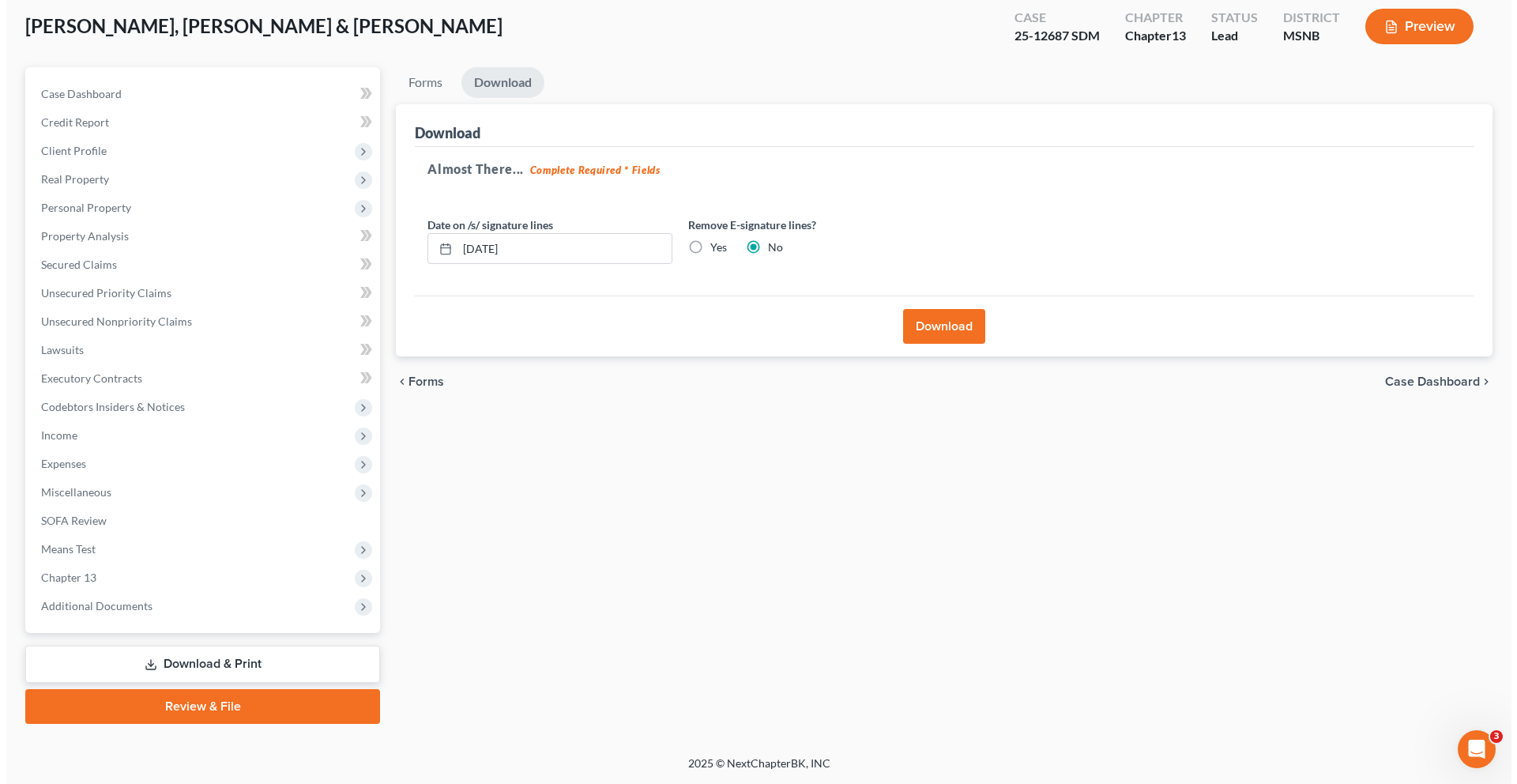
scroll to position [84, 0]
click at [934, 334] on button "Download" at bounding box center [938, 327] width 82 height 35
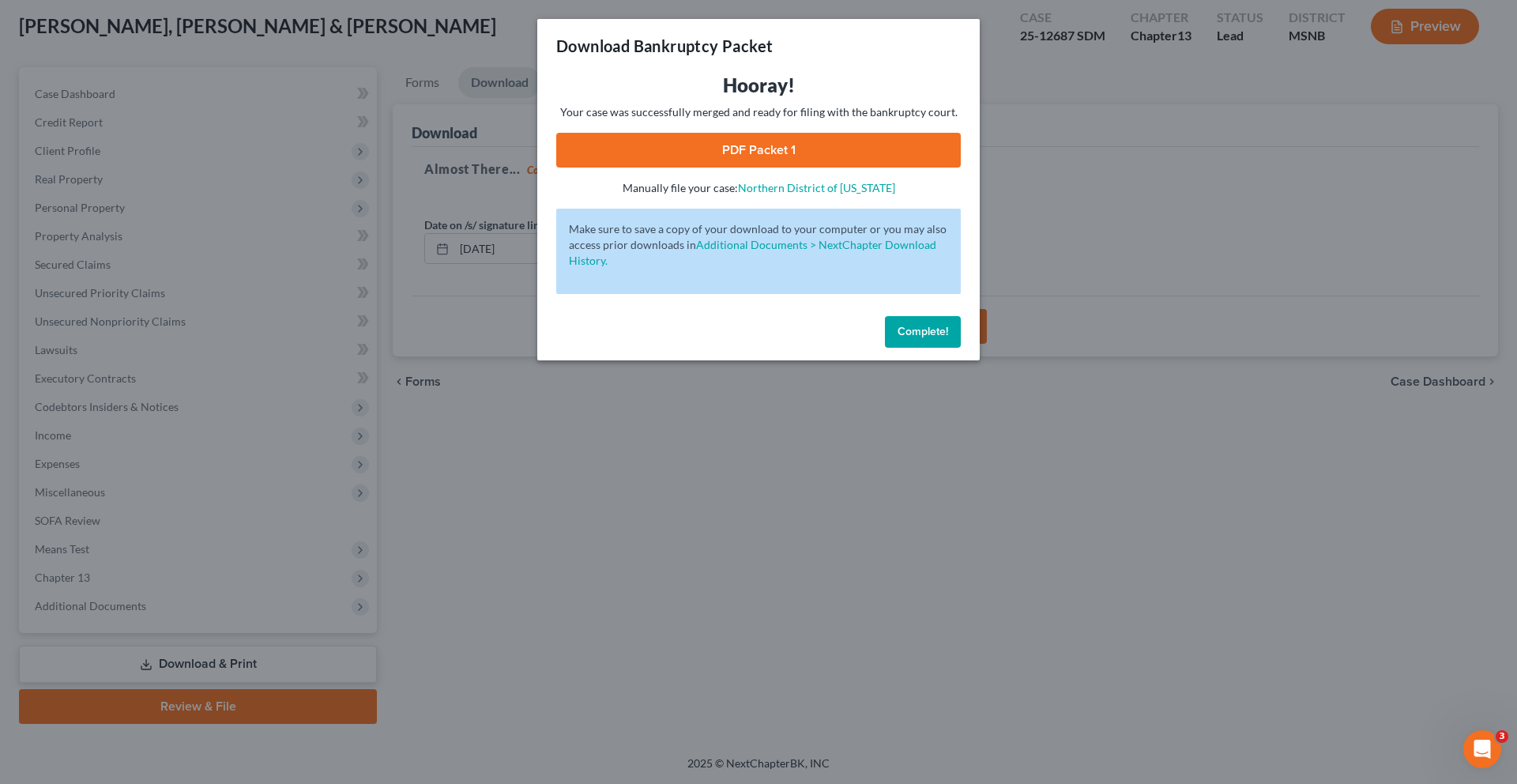
click at [762, 152] on link "PDF Packet 1" at bounding box center [758, 150] width 405 height 35
